Goal: Task Accomplishment & Management: Use online tool/utility

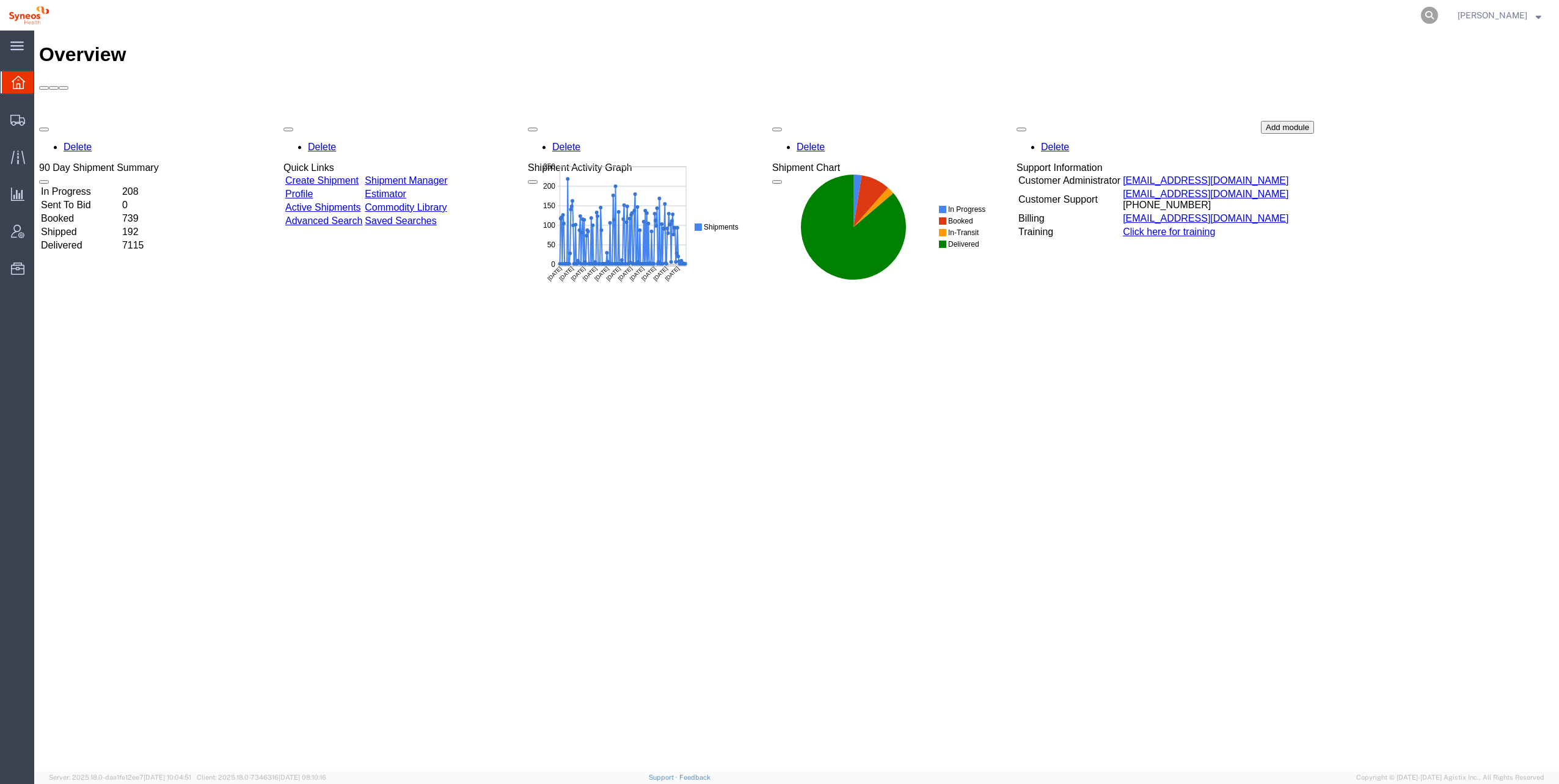
click at [1421, 15] on icon at bounding box center [1429, 15] width 17 height 17
click at [1270, 17] on input "search" at bounding box center [1235, 15] width 371 height 30
type input "56703438"
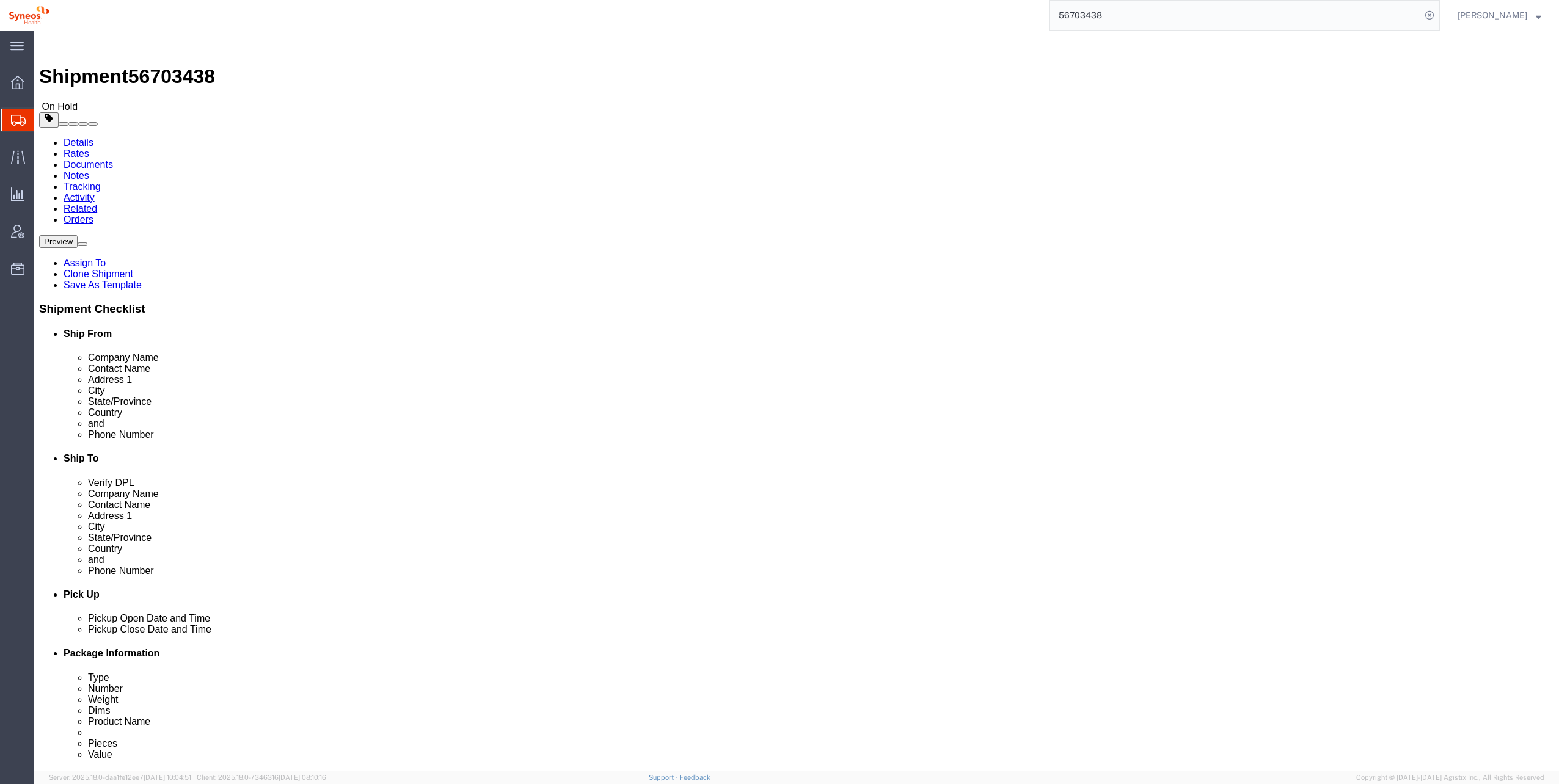
select select
click button "Rate Shipment"
select select
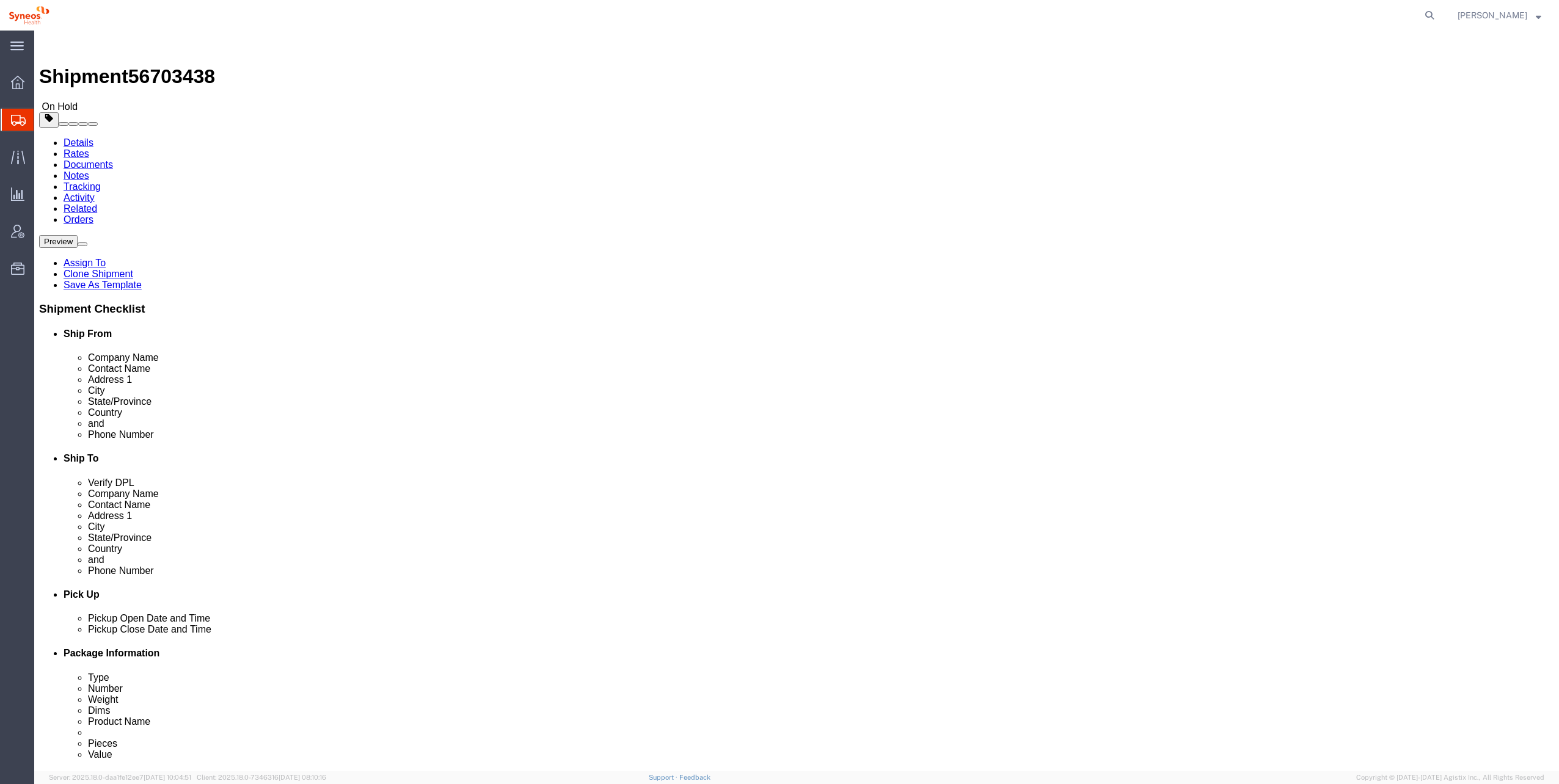
click button "Rate Shipment"
